Goal: Task Accomplishment & Management: Manage account settings

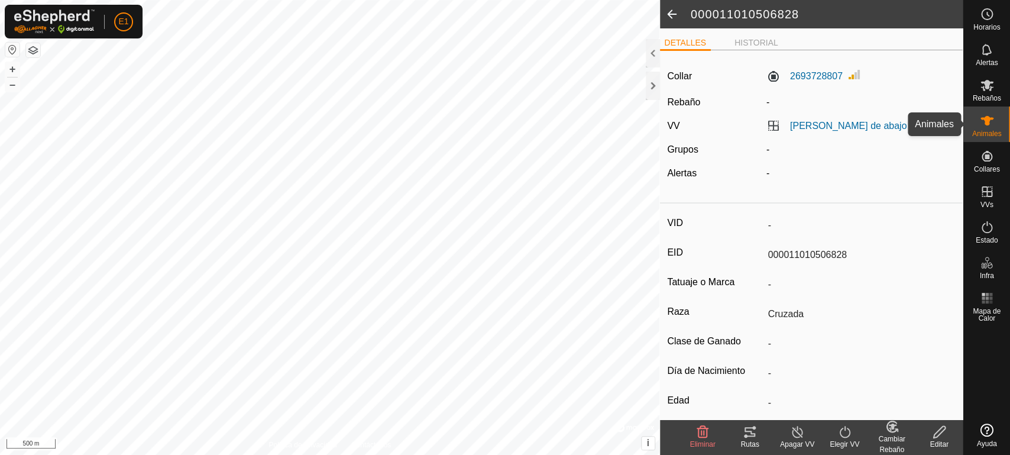
click at [996, 126] on es-animals-svg-icon at bounding box center [986, 120] width 21 height 19
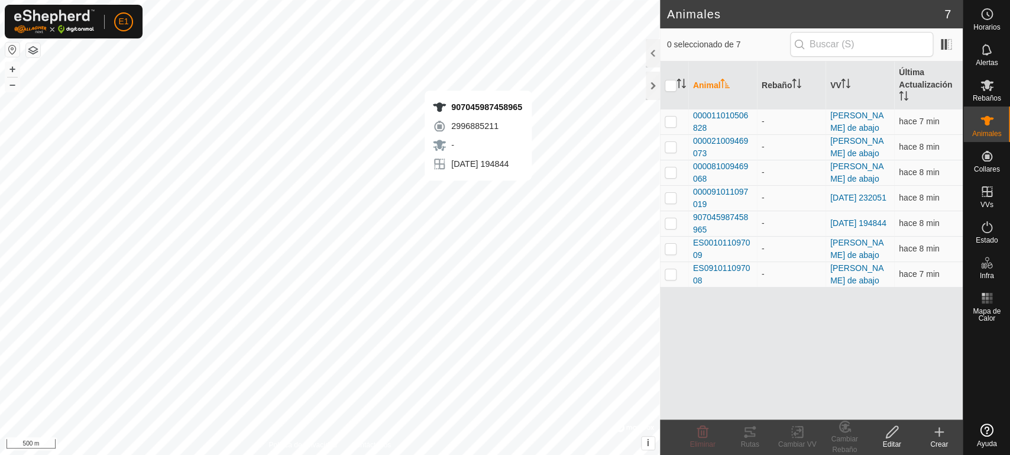
checkbox input "true"
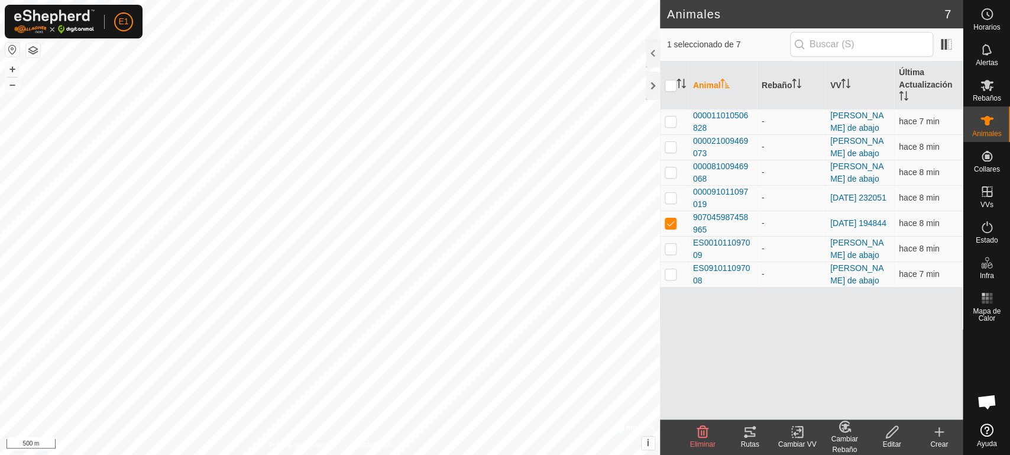
click at [753, 433] on icon at bounding box center [749, 431] width 11 height 9
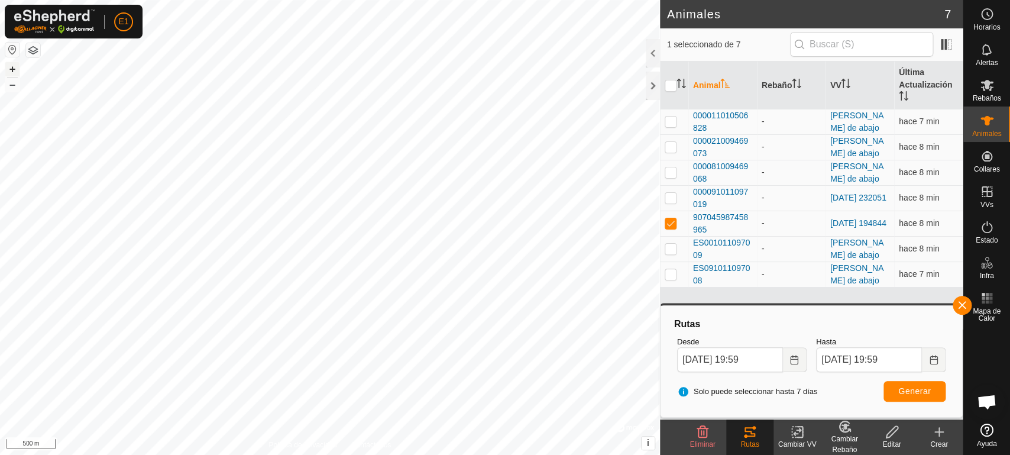
click at [14, 69] on button "+" at bounding box center [12, 69] width 14 height 14
click at [733, 114] on span "000011010506828" at bounding box center [722, 121] width 59 height 25
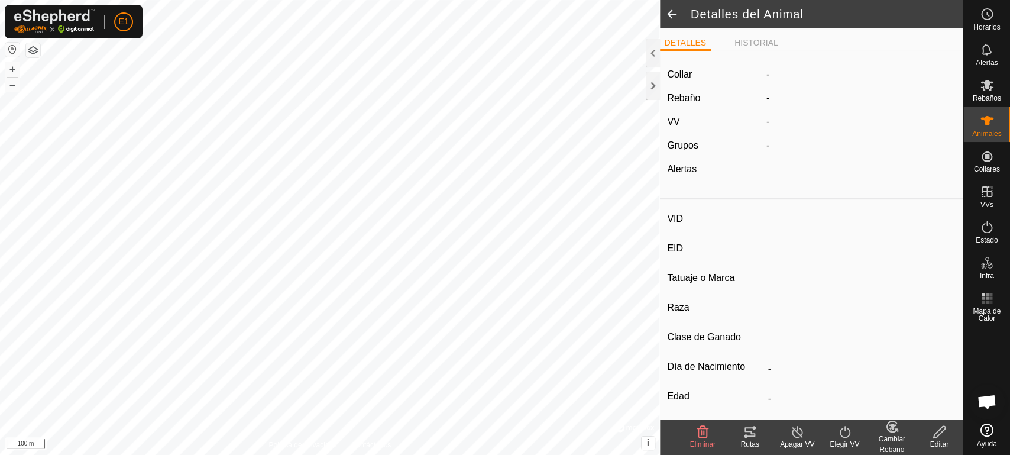
type input "-"
type input "000011010506828"
type input "-"
type input "Cruzada"
type input "-"
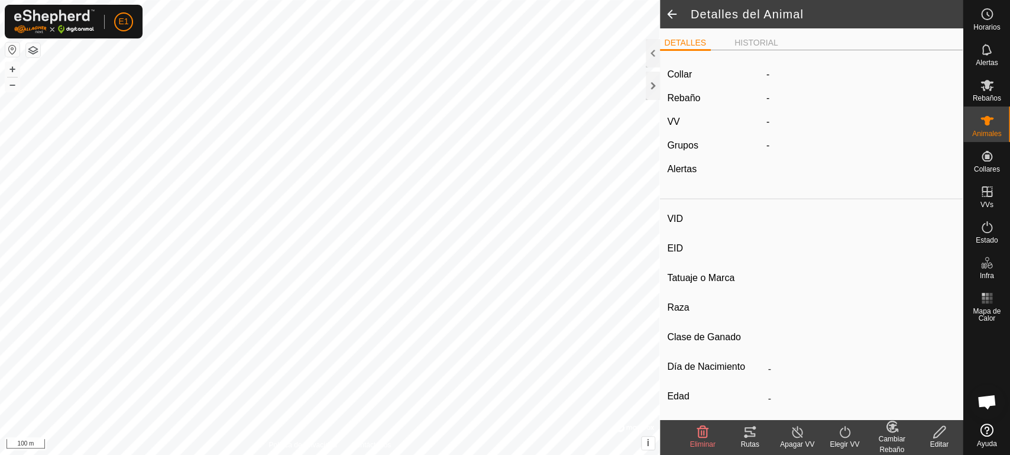
type input "Preñada"
type input "0 kg"
type input "-"
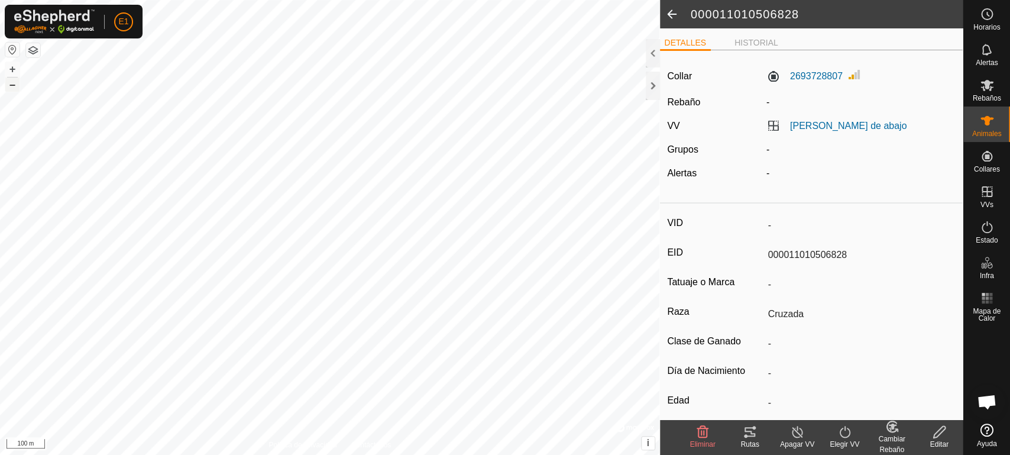
click at [12, 85] on button "–" at bounding box center [12, 84] width 14 height 14
click at [12, 75] on button "+" at bounding box center [12, 69] width 14 height 14
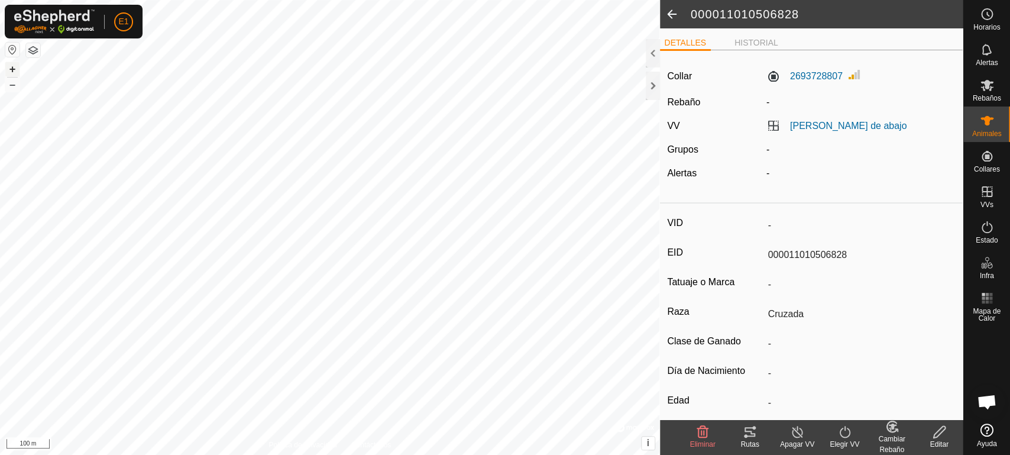
click at [12, 75] on button "+" at bounding box center [12, 69] width 14 height 14
type input "-"
type input "000091011097019"
type input "-"
type input "Avilena"
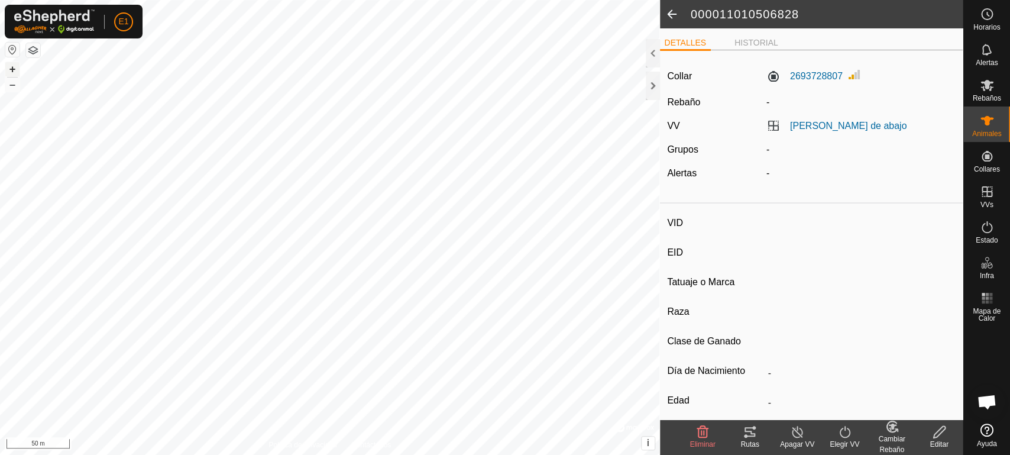
type input "-"
type input "0 kg"
type input "-"
click at [753, 440] on div "Rutas" at bounding box center [749, 444] width 47 height 11
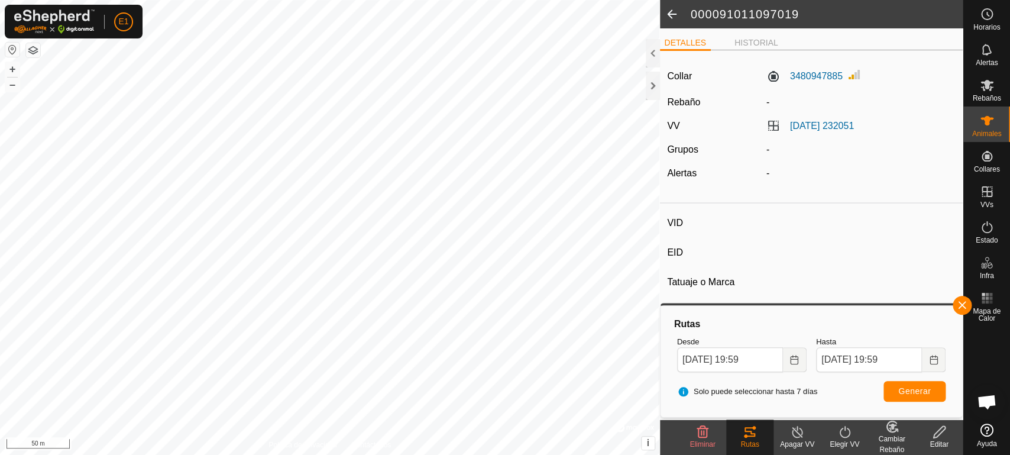
type input "ES091011097008"
type input "-"
type input "cruzada"
type input "-"
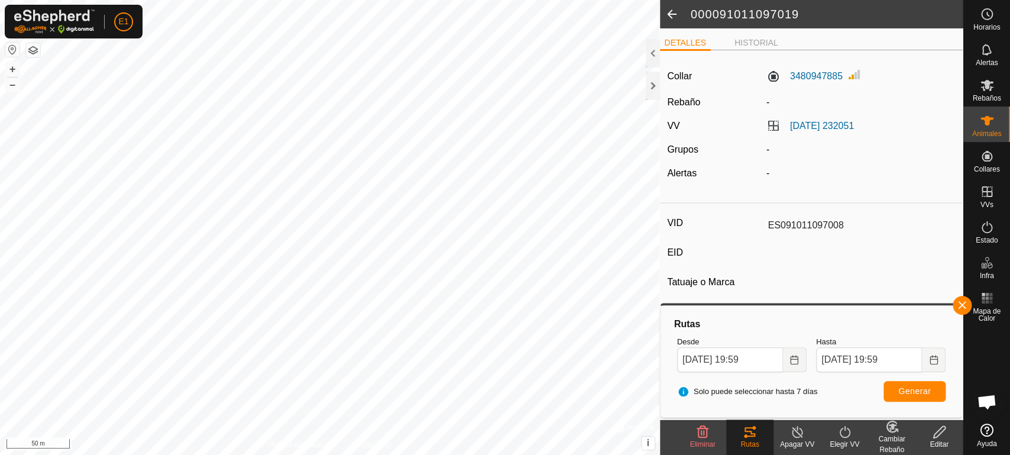
type input "0 kg"
type input "-"
click at [961, 302] on button "button" at bounding box center [962, 305] width 19 height 19
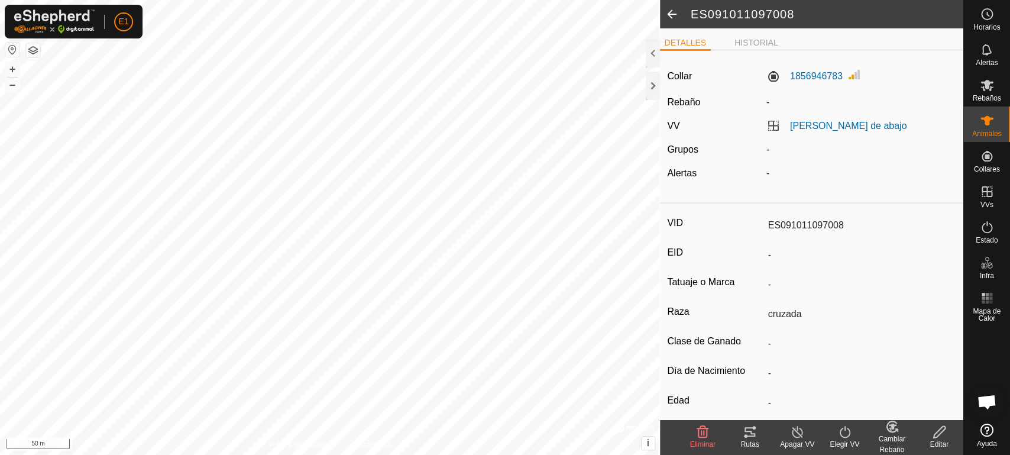
click at [744, 446] on div "Rutas" at bounding box center [749, 444] width 47 height 11
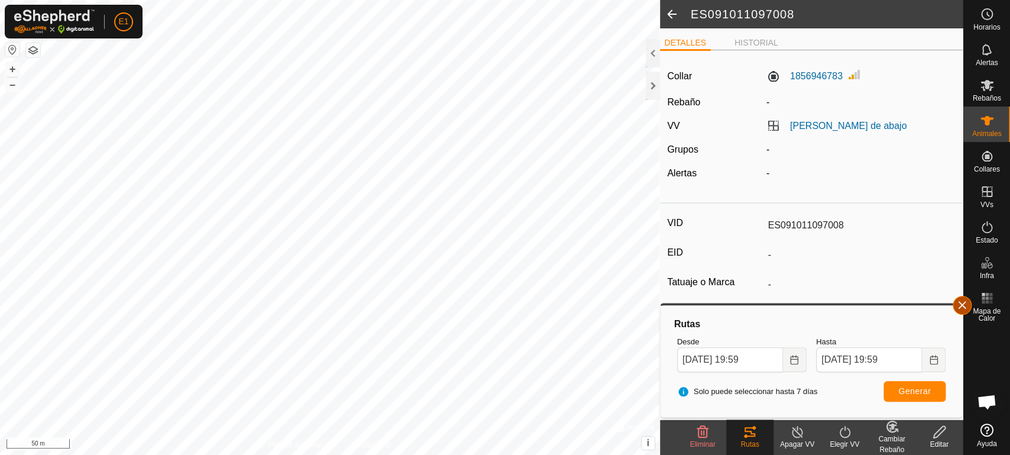
click at [960, 301] on span "button" at bounding box center [961, 304] width 9 height 9
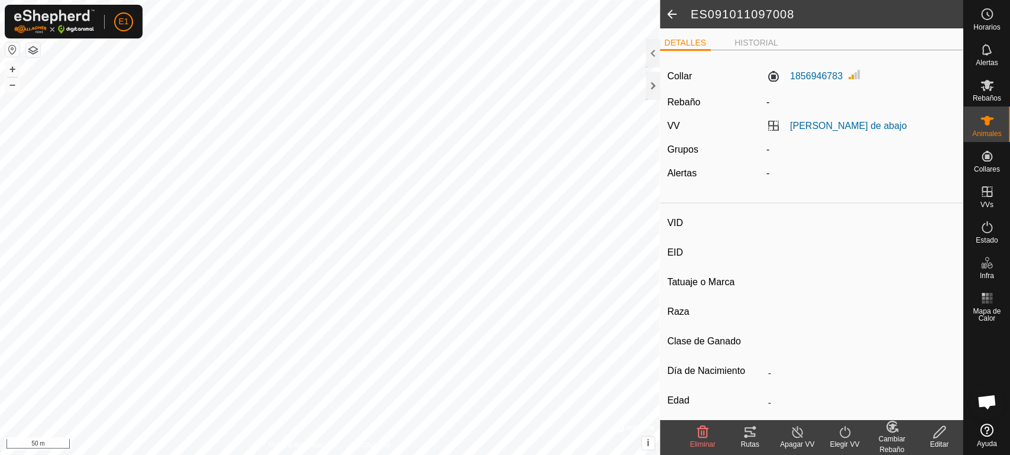
type input "ES001011097009"
type input "-"
type input "CRUZADA"
type input "-"
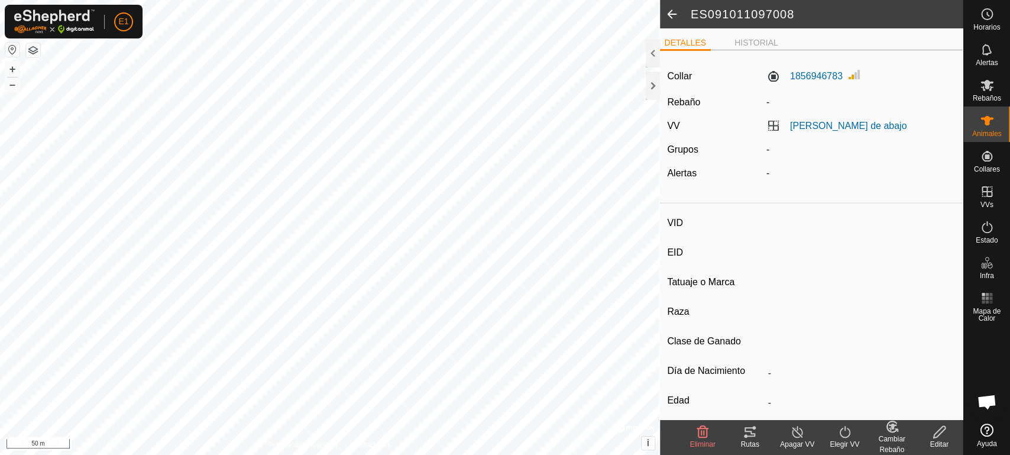
type input "0 kg"
type input "-"
click at [760, 441] on div "Rutas" at bounding box center [749, 444] width 47 height 11
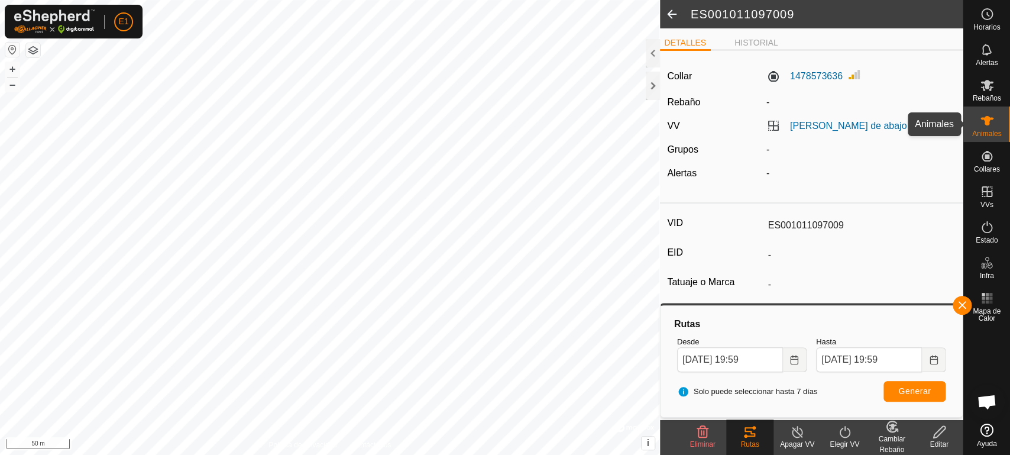
click at [985, 127] on icon at bounding box center [987, 121] width 14 height 14
